Goal: Task Accomplishment & Management: Manage account settings

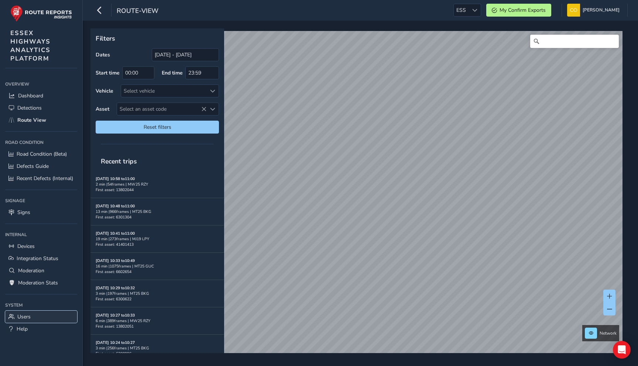
click at [18, 318] on span "Users" at bounding box center [23, 316] width 13 height 7
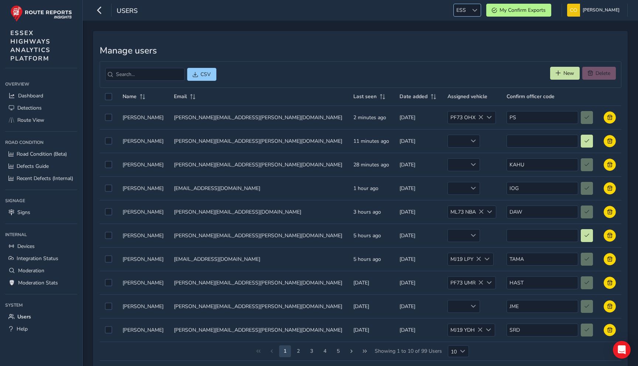
click at [468, 12] on div at bounding box center [474, 10] width 12 height 12
click at [518, 62] on div "CSV New Delete" at bounding box center [361, 74] width 522 height 27
click at [558, 78] on button "New" at bounding box center [565, 73] width 30 height 13
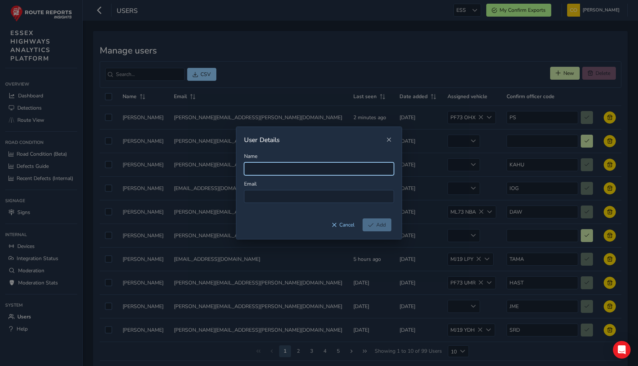
click at [315, 166] on input "Name" at bounding box center [319, 168] width 150 height 13
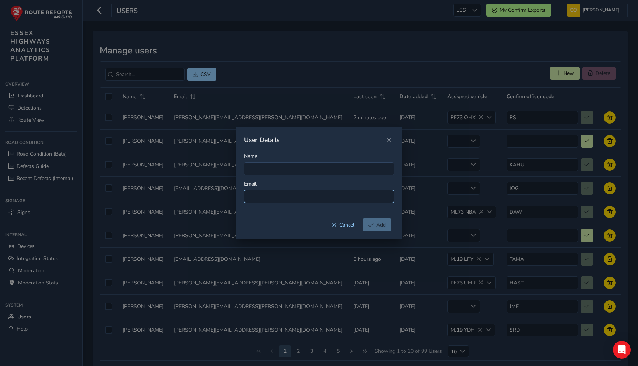
click at [304, 190] on input at bounding box center [319, 196] width 150 height 13
click at [388, 141] on span "Close" at bounding box center [388, 139] width 5 height 5
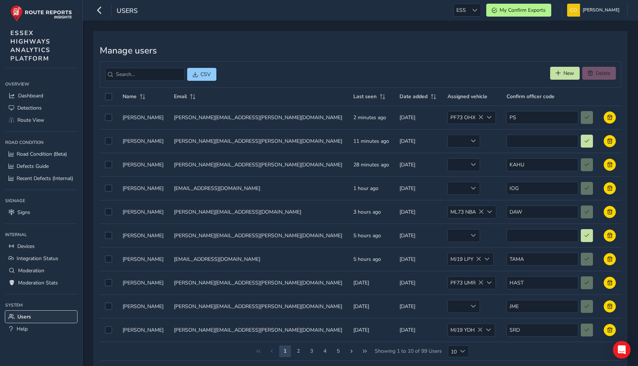
click at [25, 315] on span "Users" at bounding box center [24, 316] width 14 height 7
click at [565, 73] on span "New" at bounding box center [568, 73] width 11 height 7
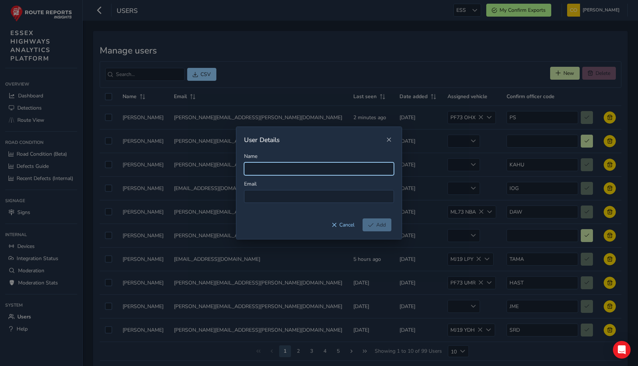
click at [330, 170] on input "Name" at bounding box center [319, 168] width 150 height 13
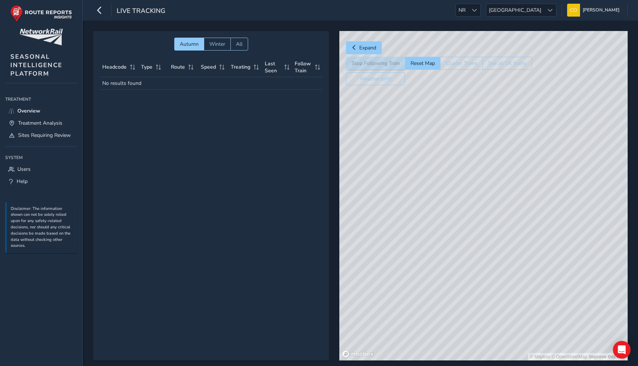
click at [495, 3] on div "Live Tracking NR NR Scotland Scotland Connell McLaughlin Colour Scheme: Dark Di…" at bounding box center [360, 10] width 555 height 21
click at [468, 9] on span "NR" at bounding box center [462, 10] width 12 height 12
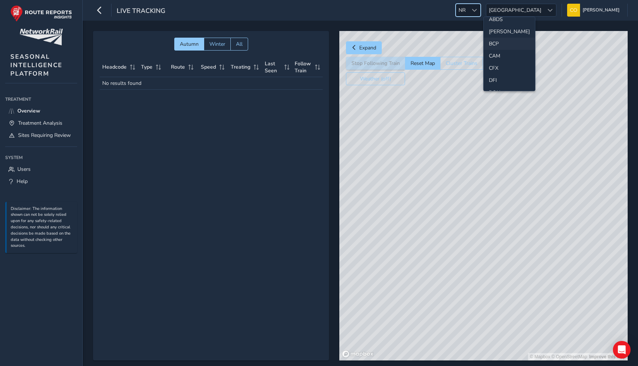
scroll to position [26, 0]
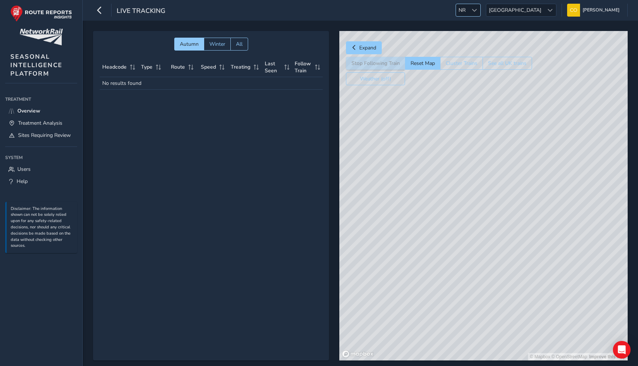
click at [481, 16] on div "NR NR" at bounding box center [468, 10] width 25 height 13
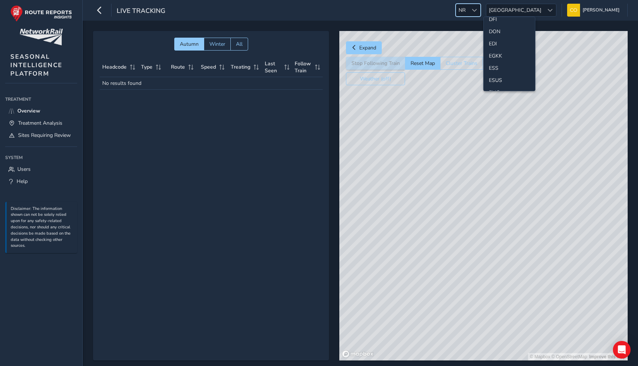
scroll to position [89, 0]
click at [496, 62] on li "ESS" at bounding box center [509, 59] width 51 height 12
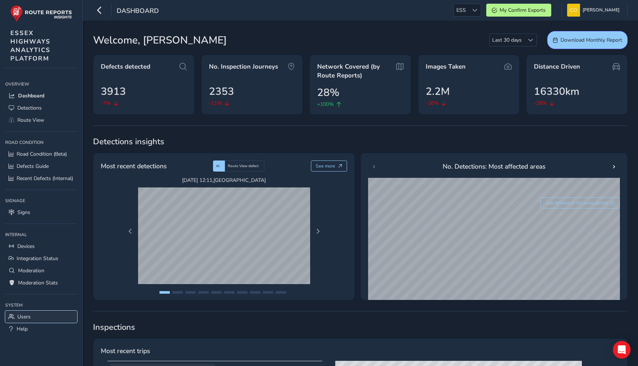
click at [41, 315] on link "Users" at bounding box center [41, 317] width 72 height 12
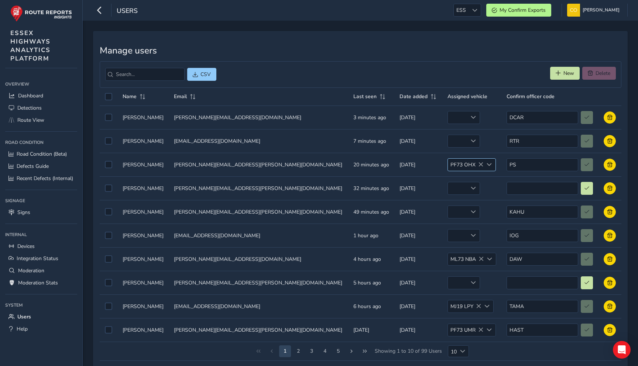
click at [483, 162] on div at bounding box center [489, 165] width 12 height 12
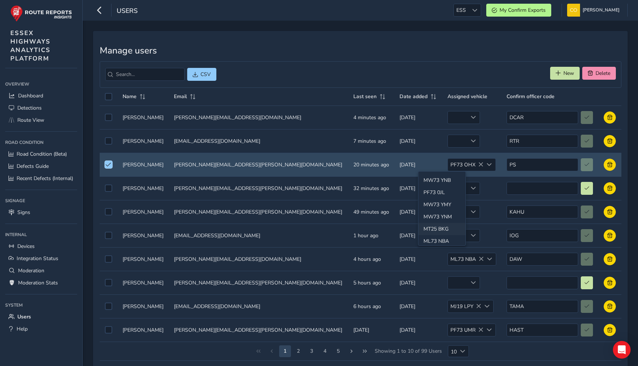
scroll to position [26, 0]
click at [443, 71] on div "CSV New Delete" at bounding box center [361, 74] width 522 height 27
